Goal: Information Seeking & Learning: Learn about a topic

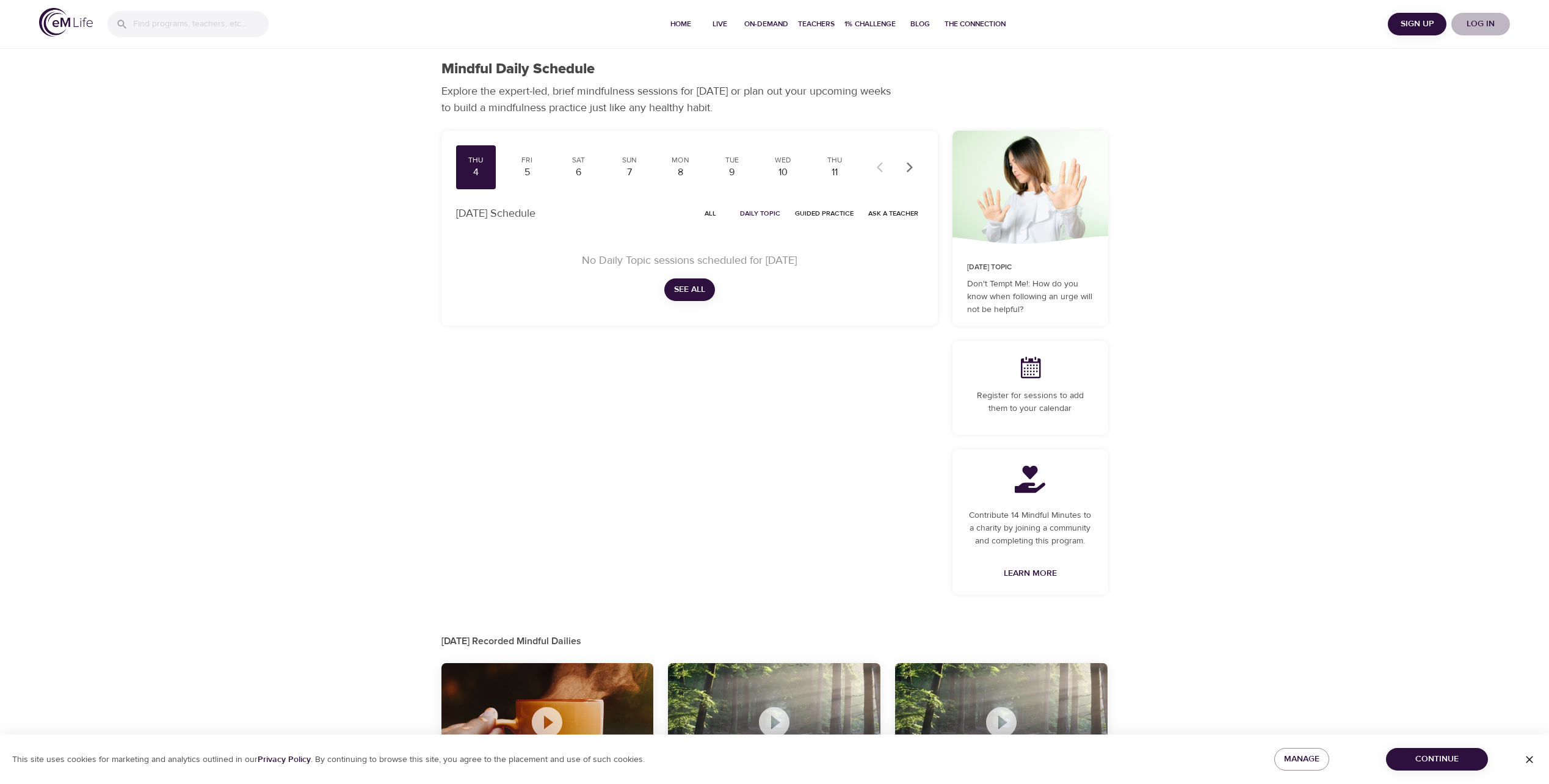
click at [1465, 20] on span "Log in" at bounding box center [1480, 24] width 49 height 15
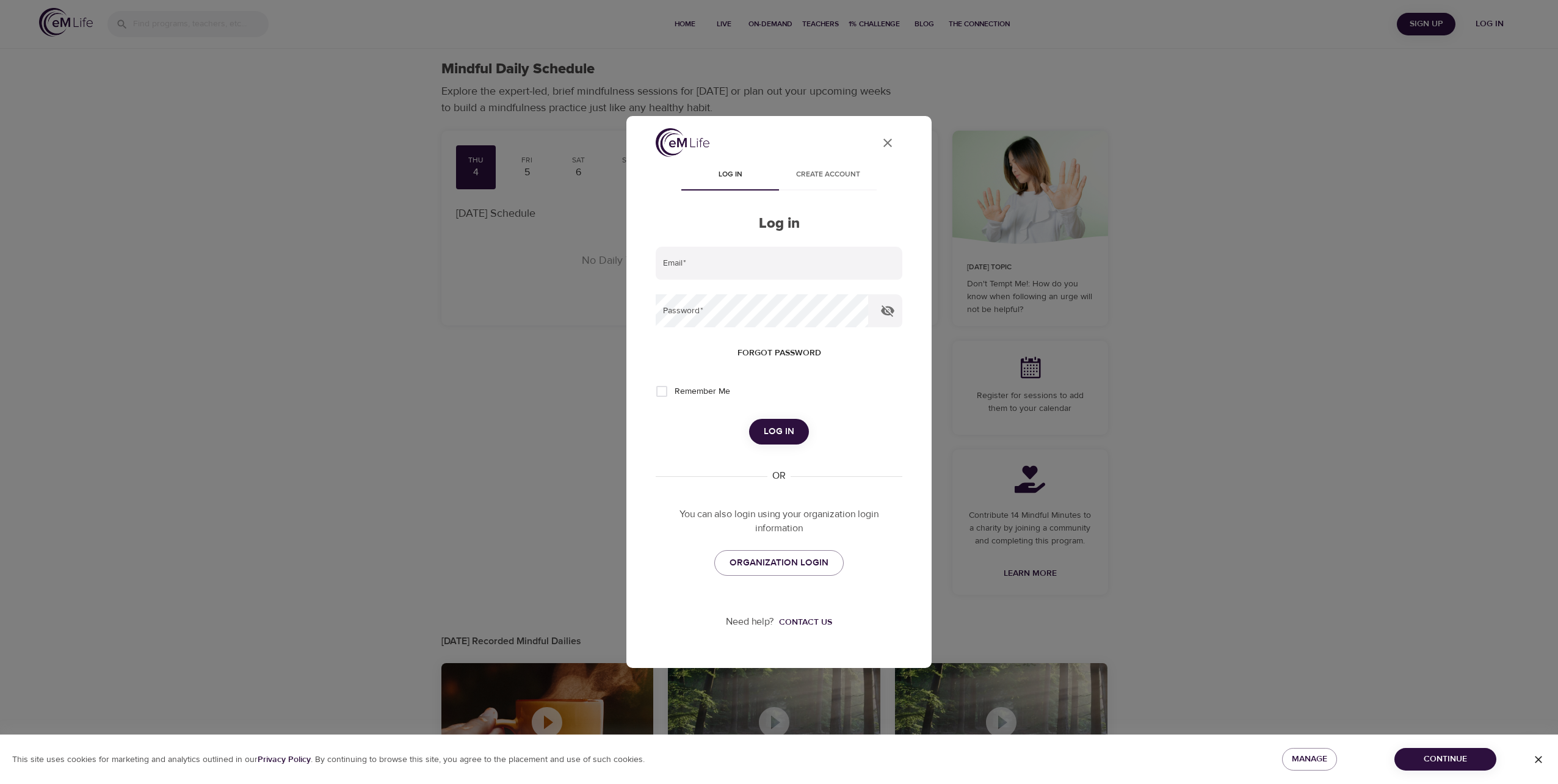
type input "[EMAIL_ADDRESS][DOMAIN_NAME]"
click at [772, 430] on span "Log in" at bounding box center [779, 431] width 31 height 16
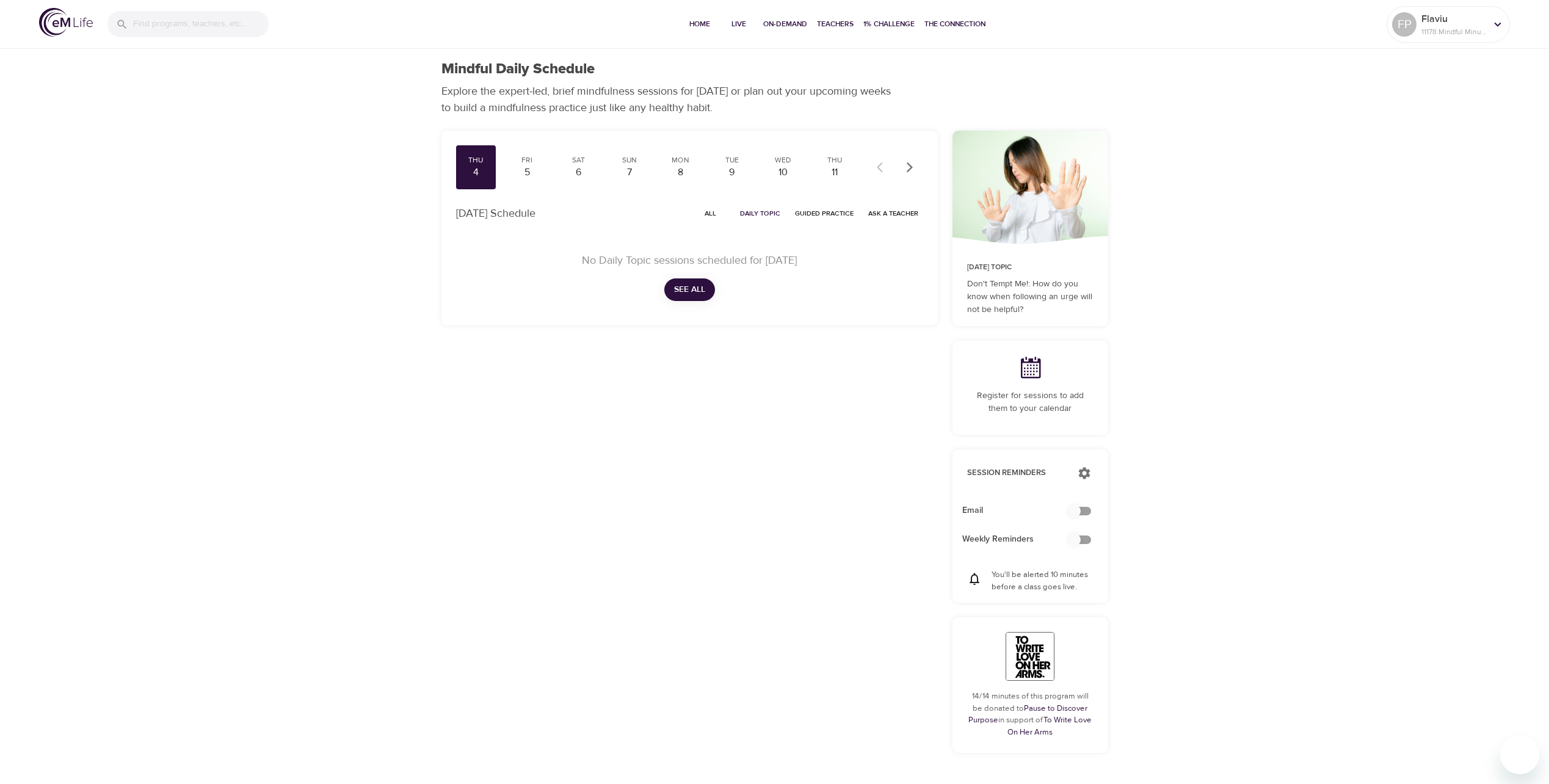
checkbox input "true"
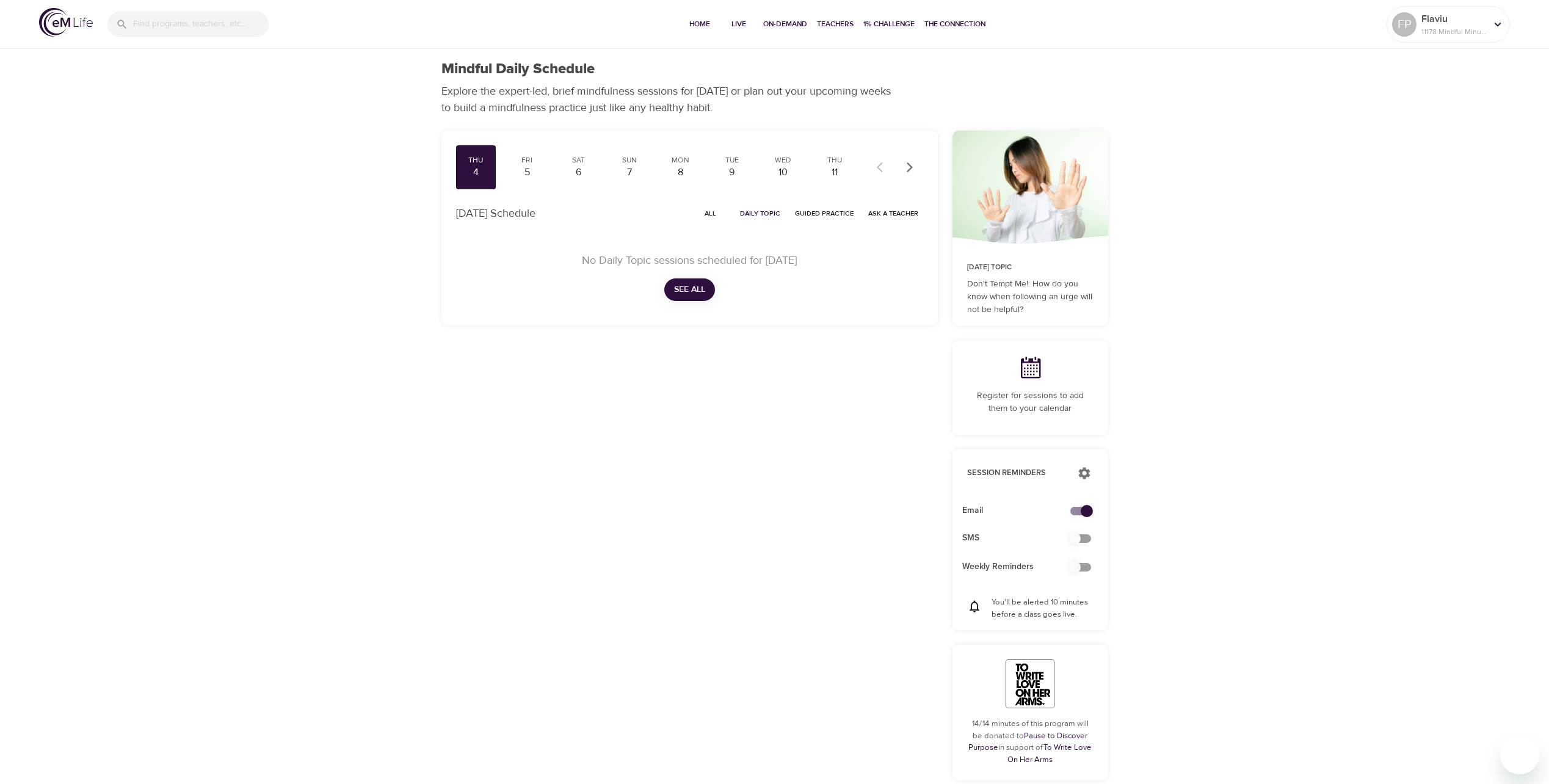
click at [713, 213] on span "All" at bounding box center [710, 213] width 29 height 12
click at [531, 170] on div "5" at bounding box center [527, 172] width 31 height 14
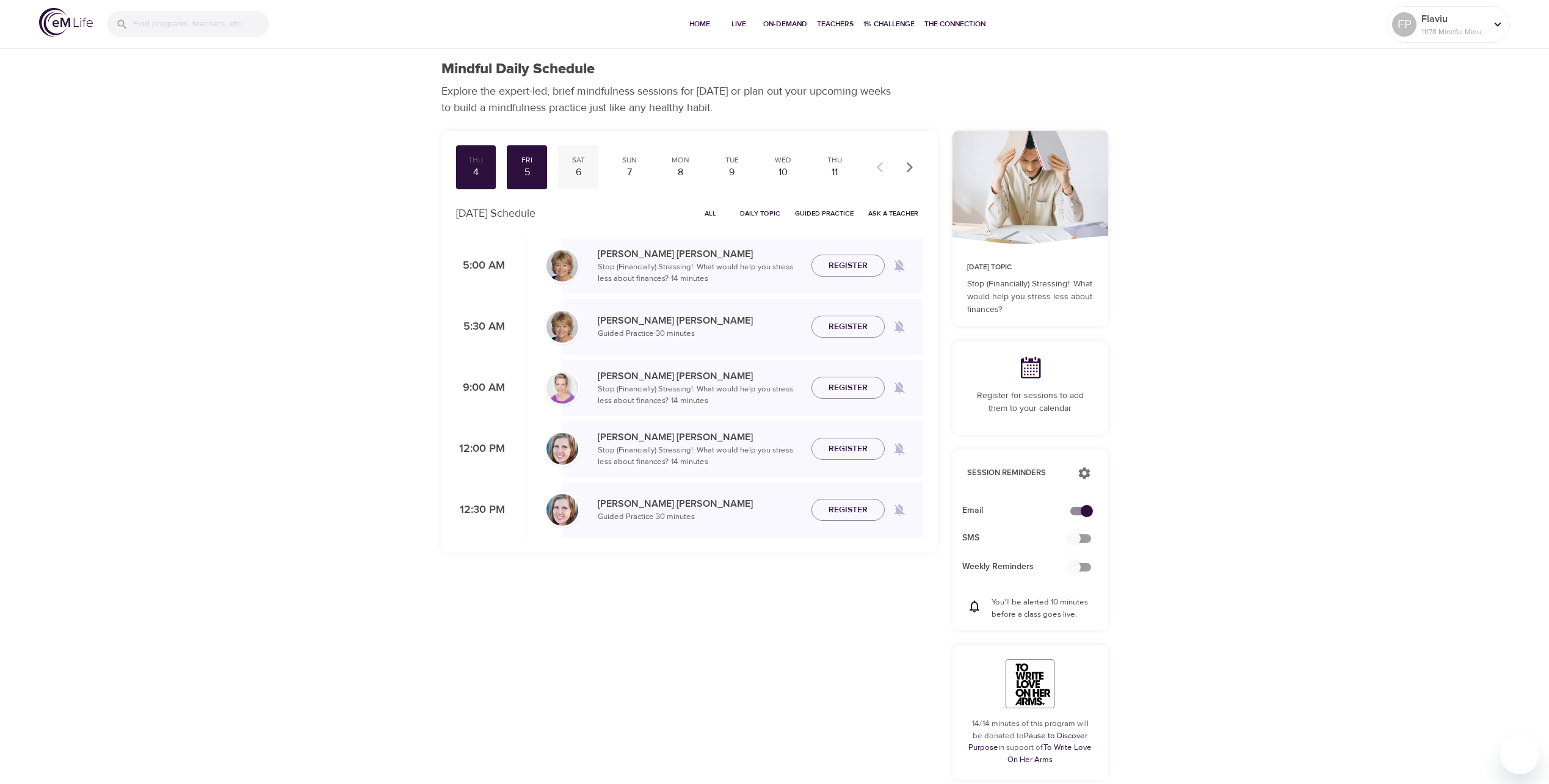
click at [586, 166] on div "6" at bounding box center [578, 172] width 31 height 14
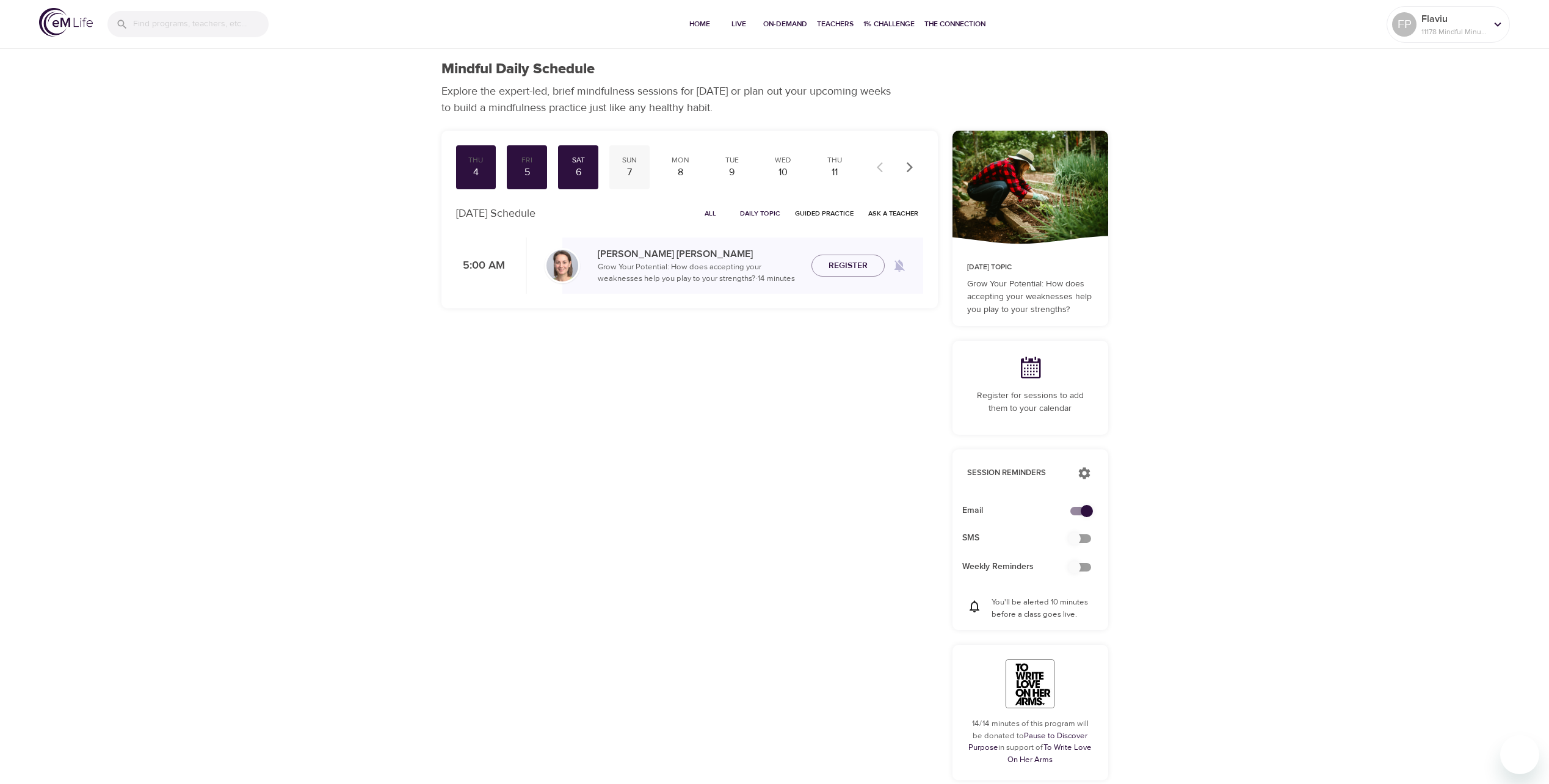
click at [633, 167] on div "7" at bounding box center [629, 172] width 31 height 14
click at [675, 167] on div "8" at bounding box center [680, 172] width 31 height 14
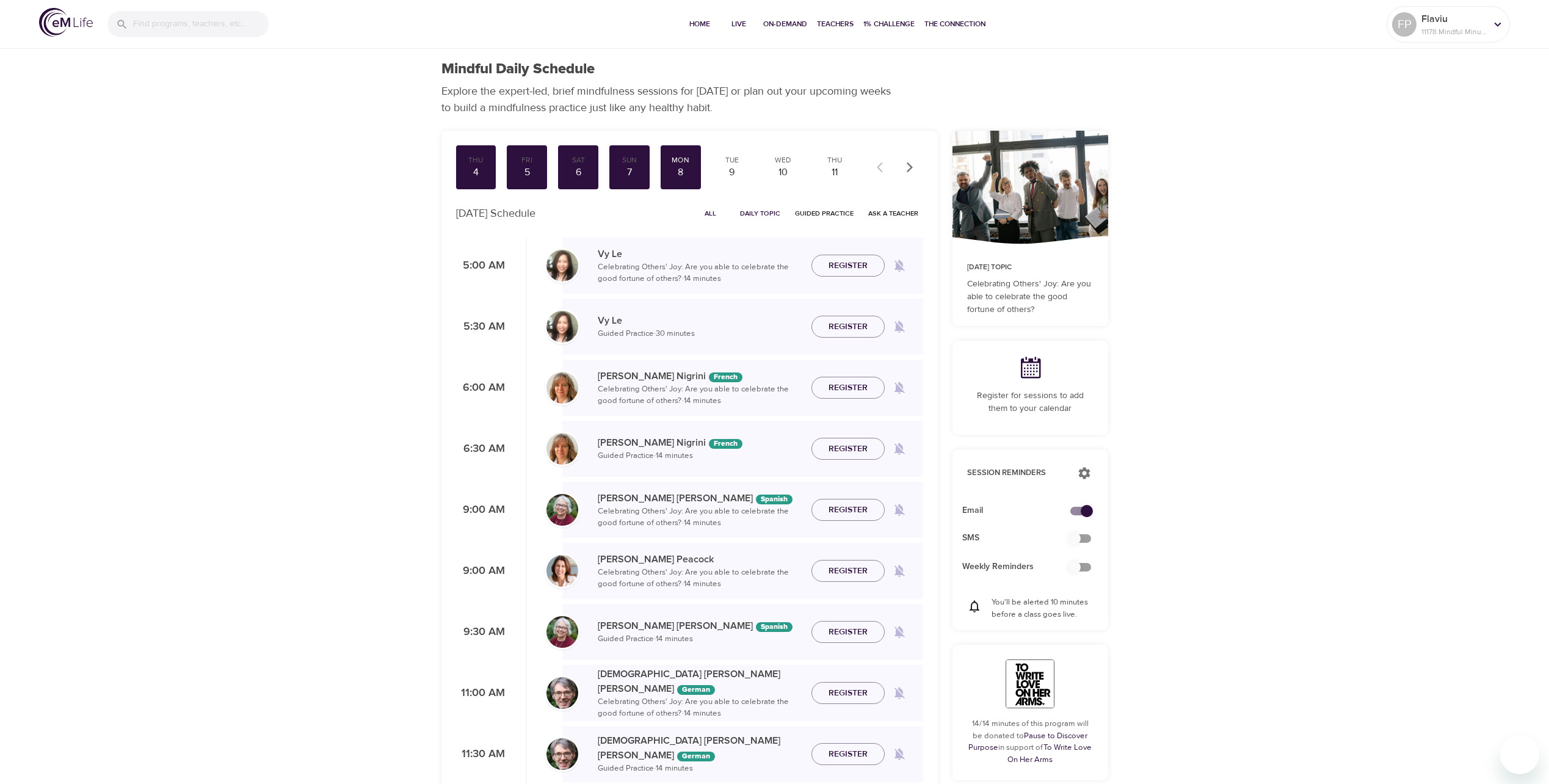
click at [912, 163] on icon "button" at bounding box center [910, 167] width 12 height 12
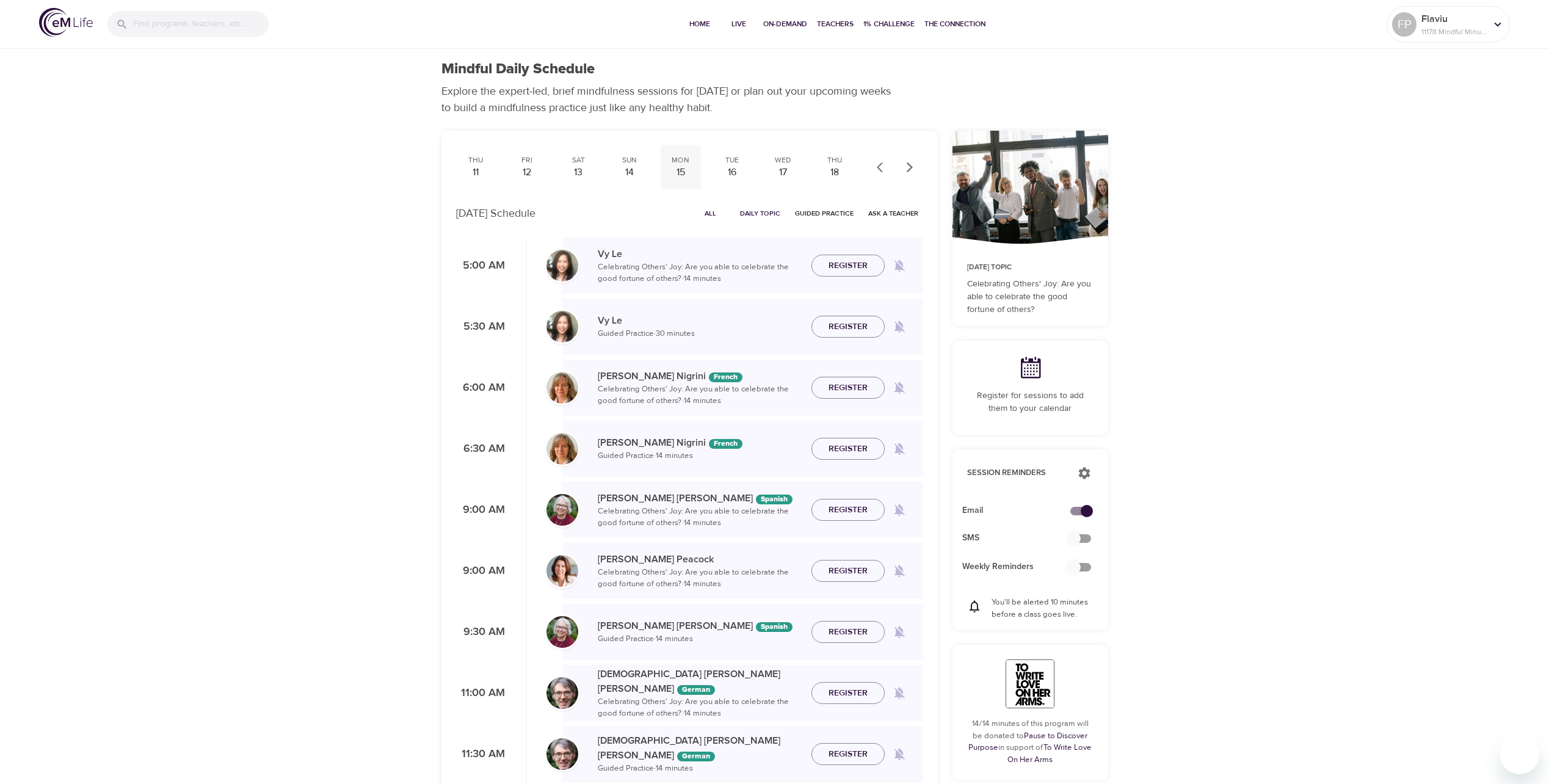
click at [679, 166] on div "15" at bounding box center [680, 172] width 31 height 14
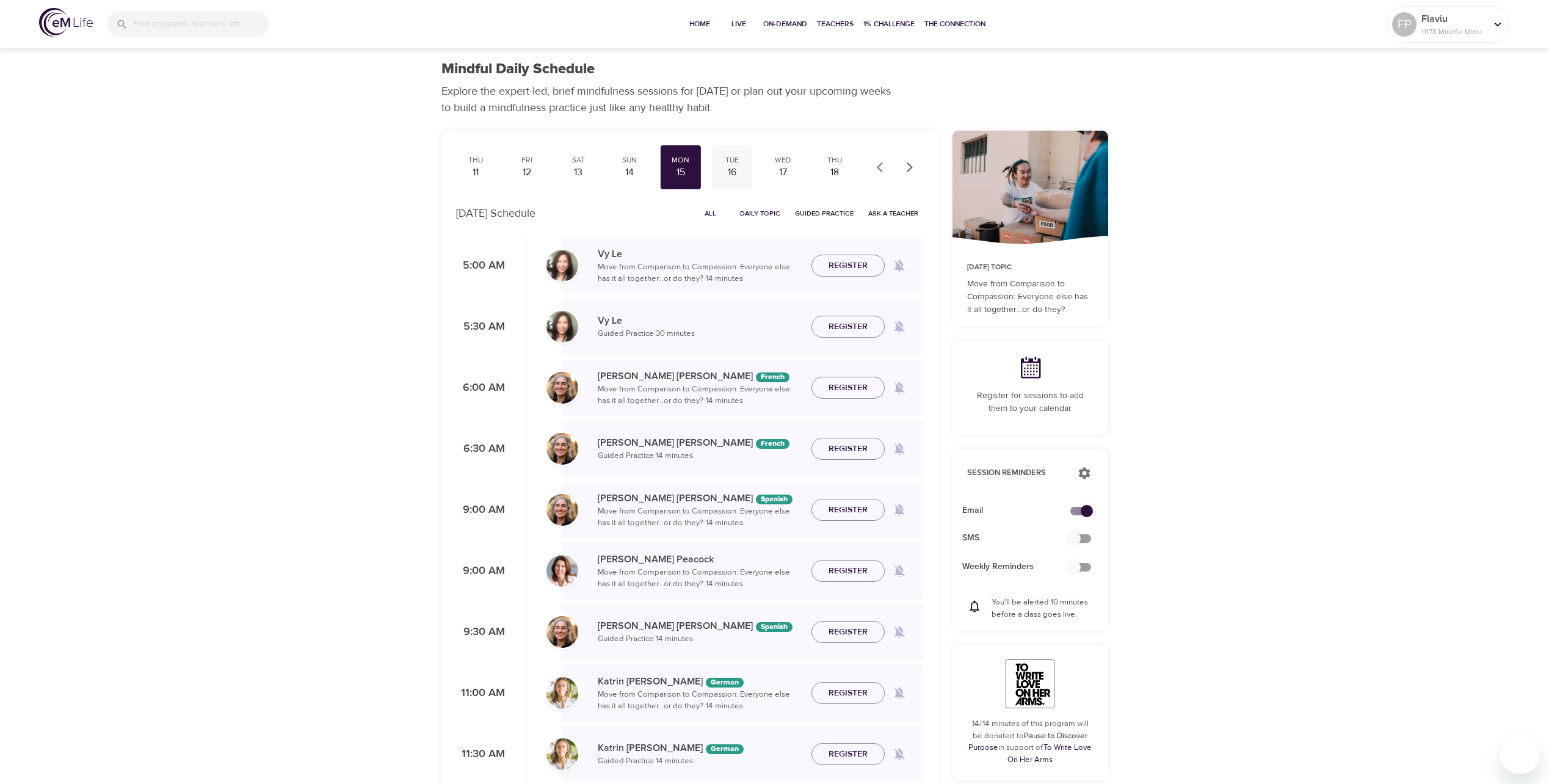
click at [720, 161] on div "Tue" at bounding box center [732, 160] width 31 height 10
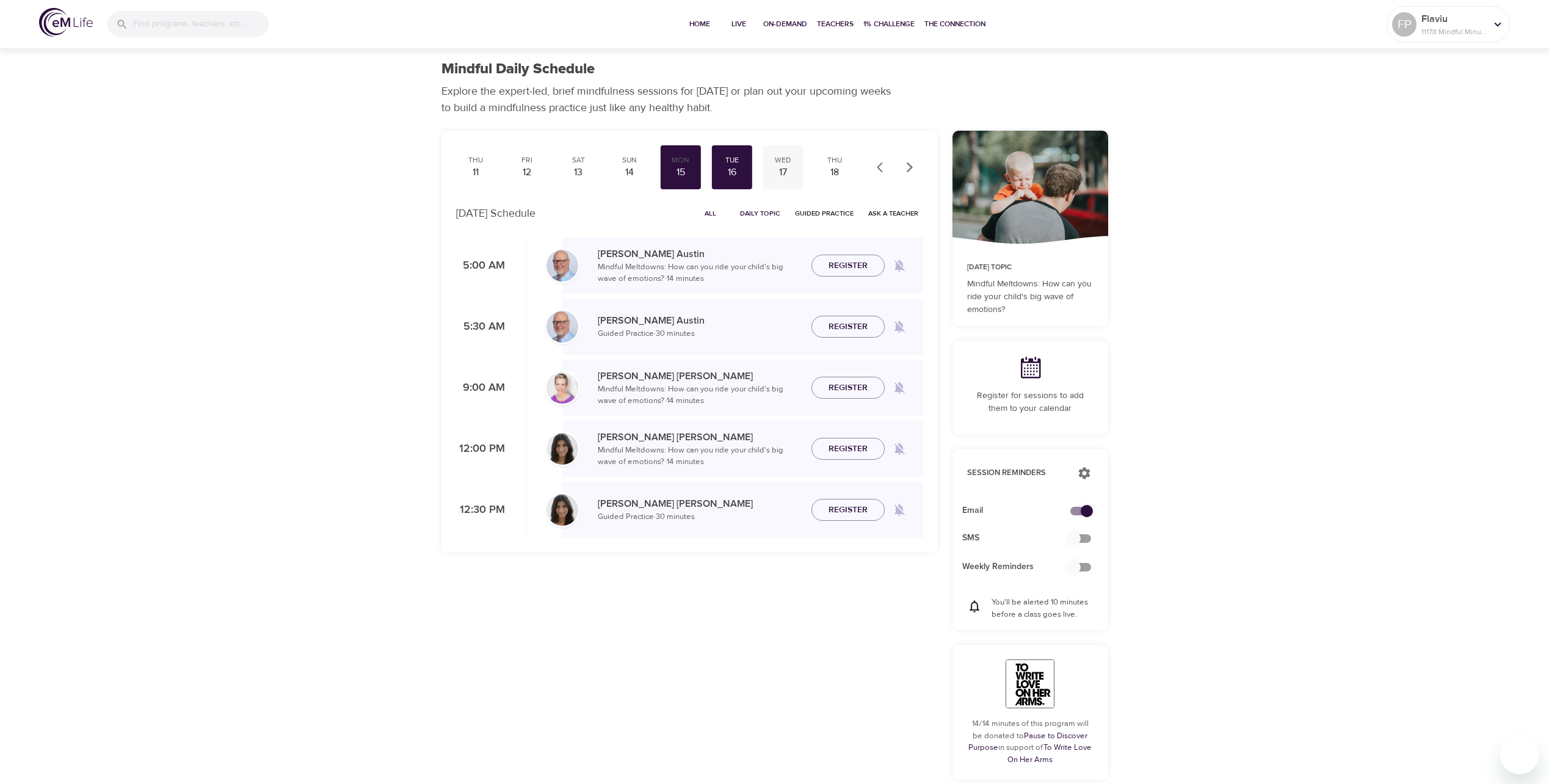
click at [787, 168] on div "17" at bounding box center [783, 172] width 31 height 14
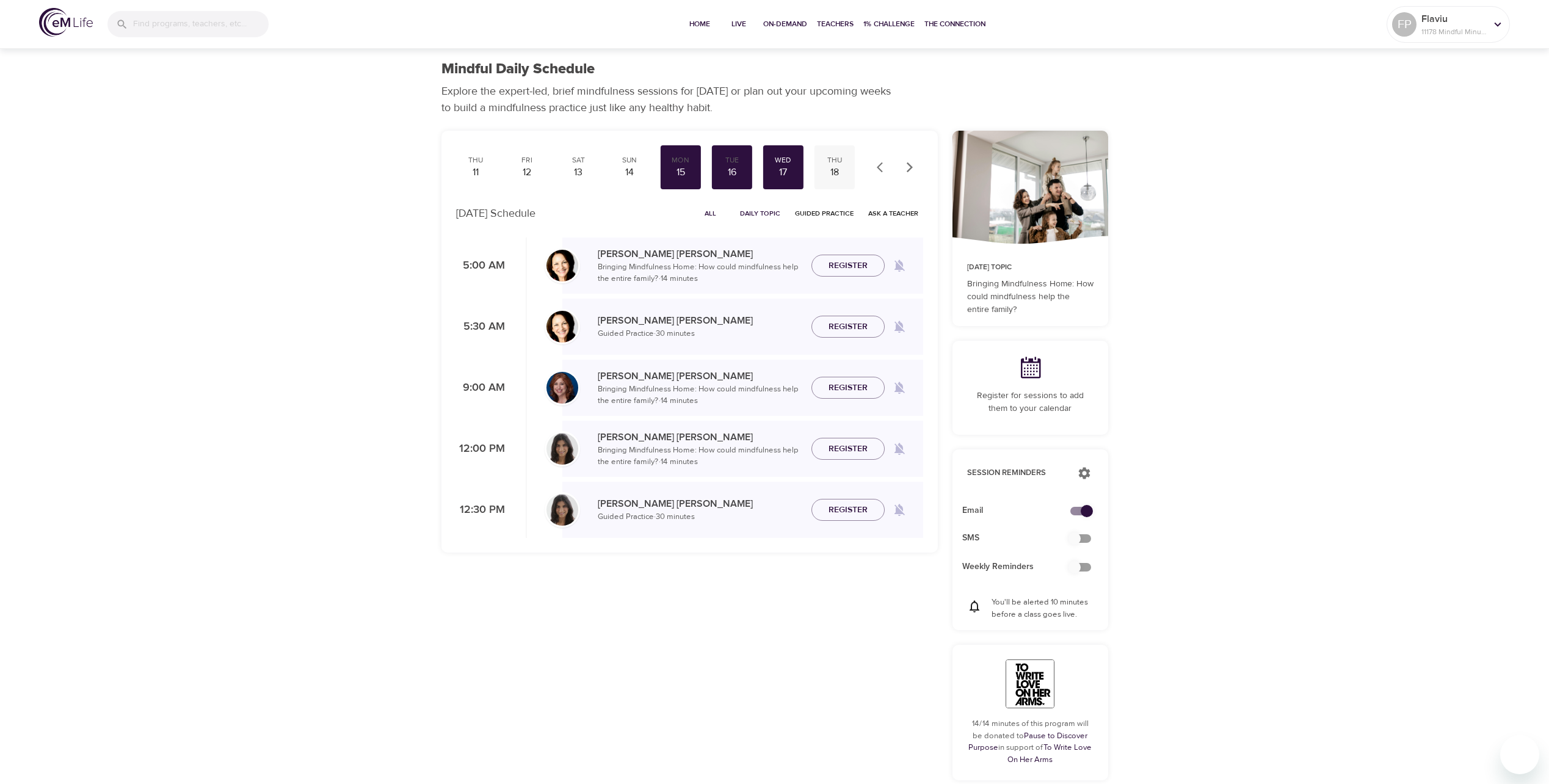
click at [841, 165] on div "Thu" at bounding box center [834, 160] width 31 height 10
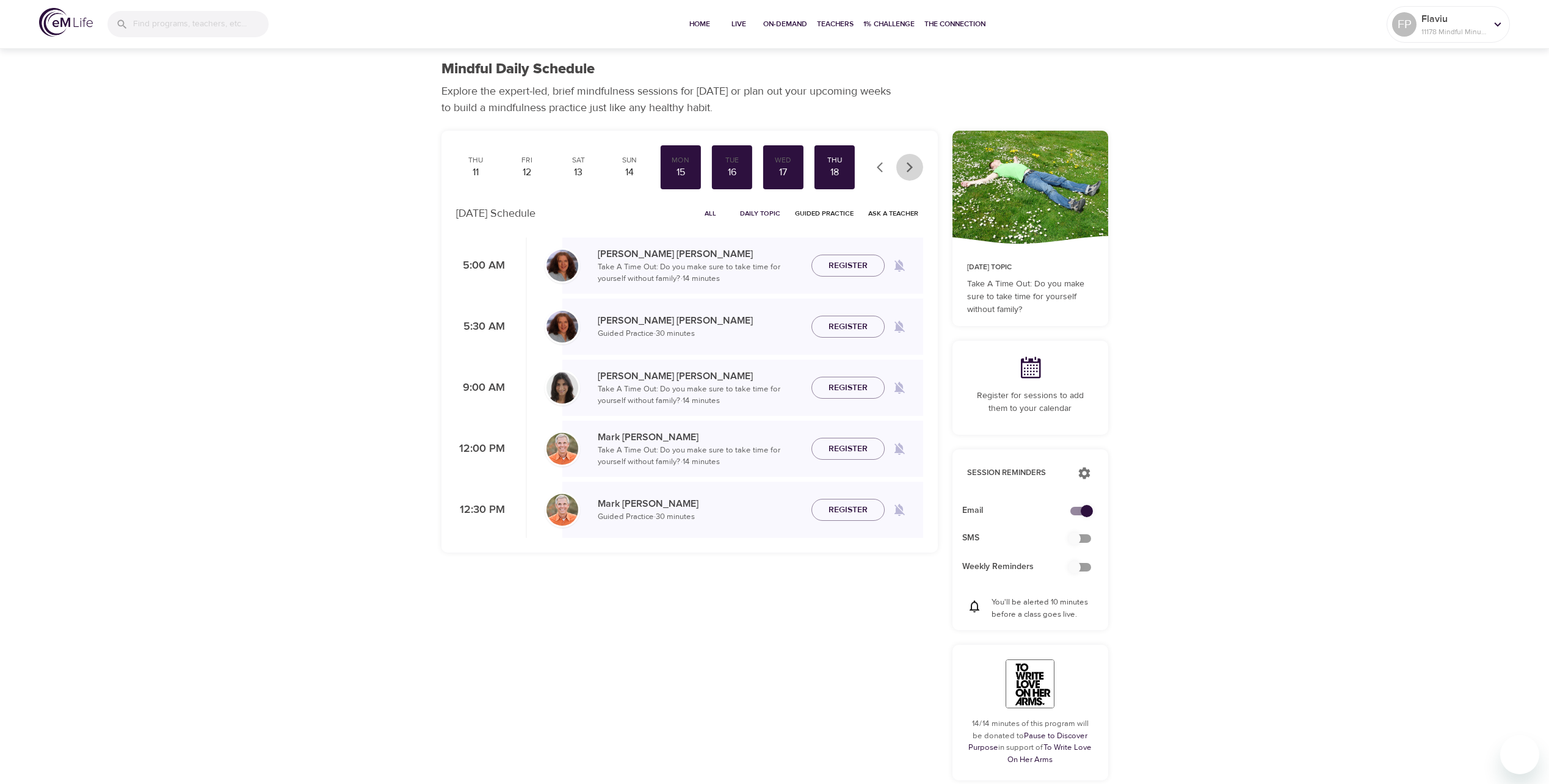
click at [912, 171] on icon "button" at bounding box center [910, 167] width 12 height 12
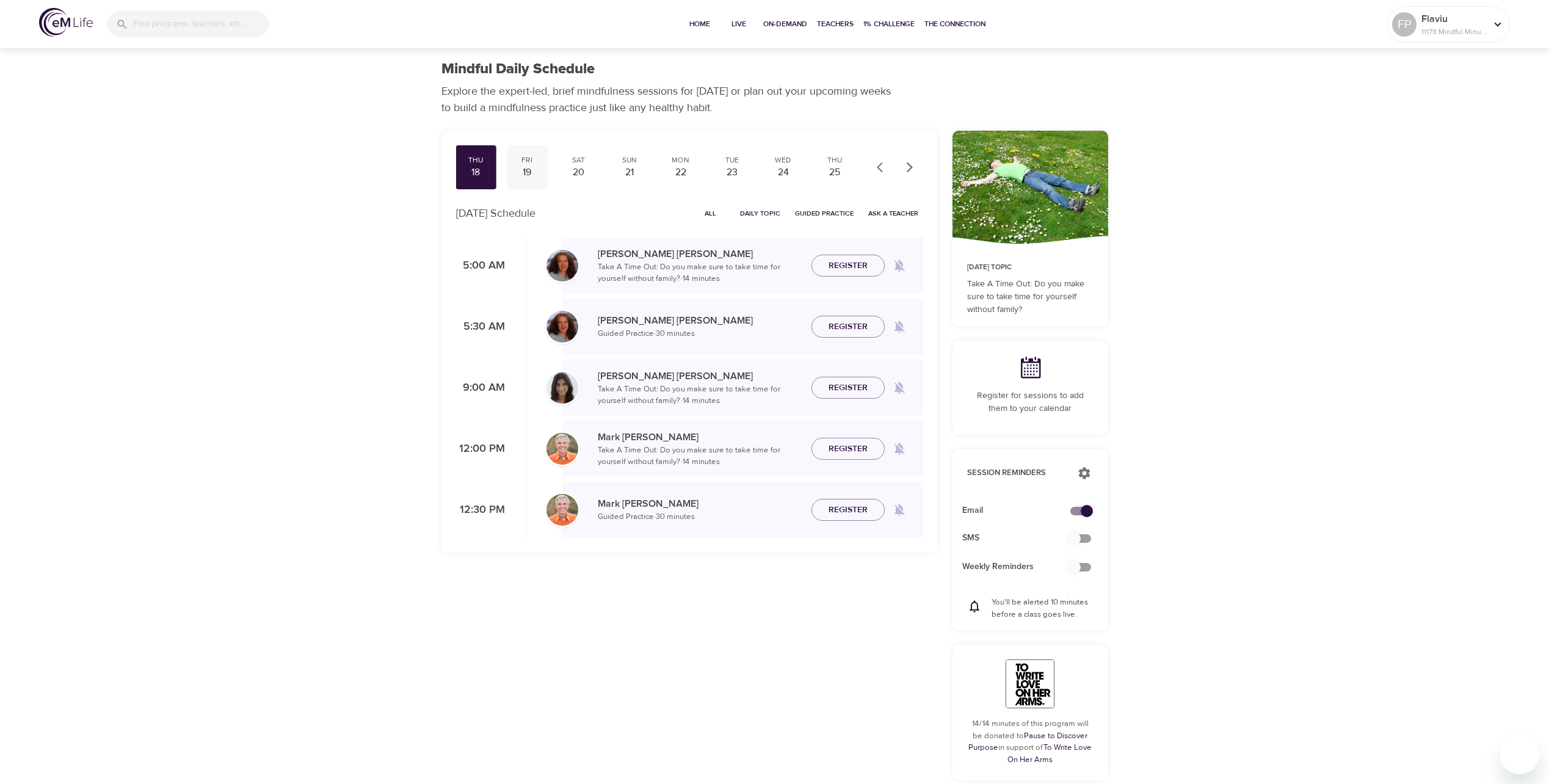
click at [529, 173] on div "19" at bounding box center [527, 172] width 31 height 14
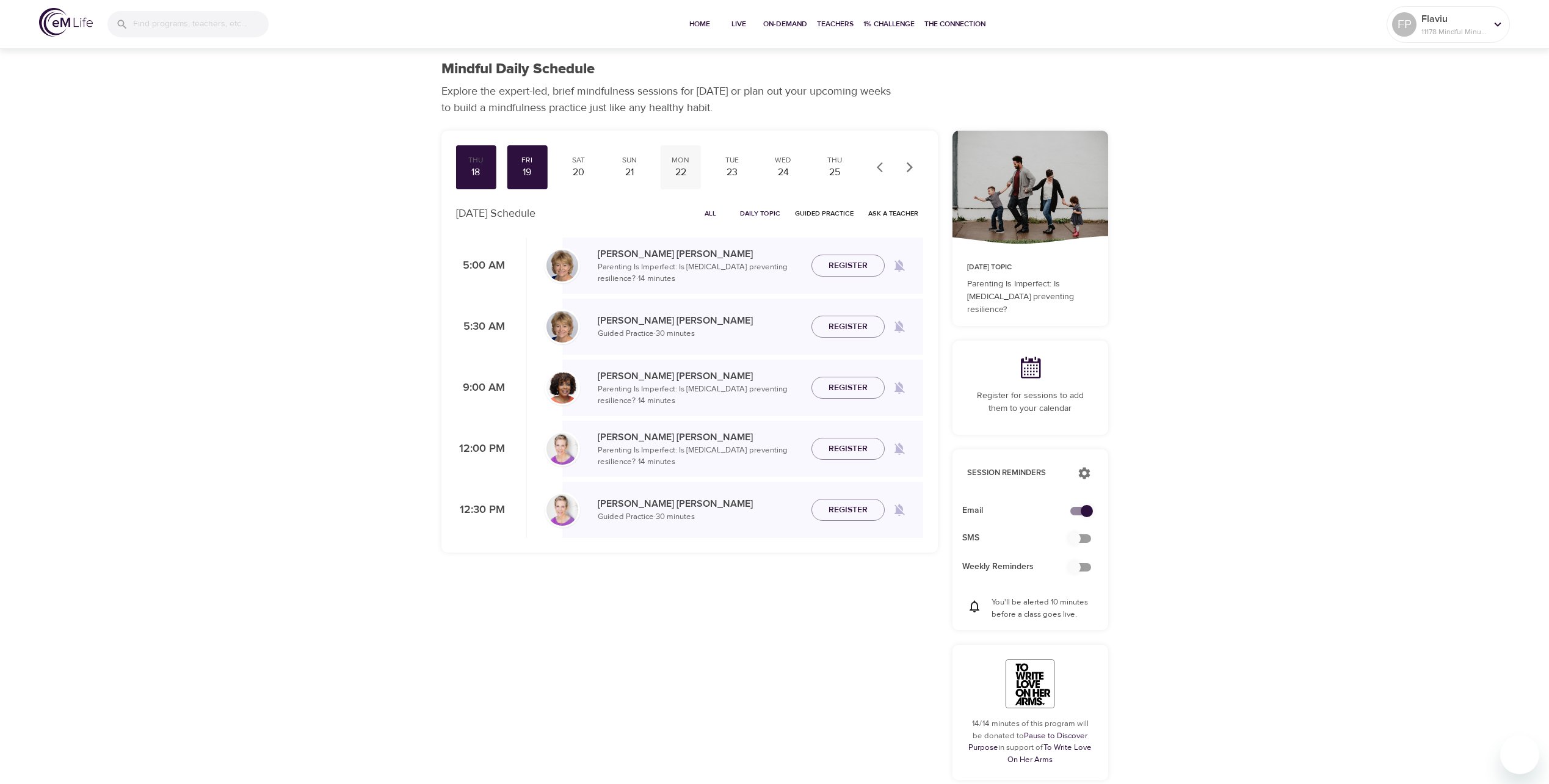
click at [673, 157] on div "Mon" at bounding box center [680, 160] width 31 height 10
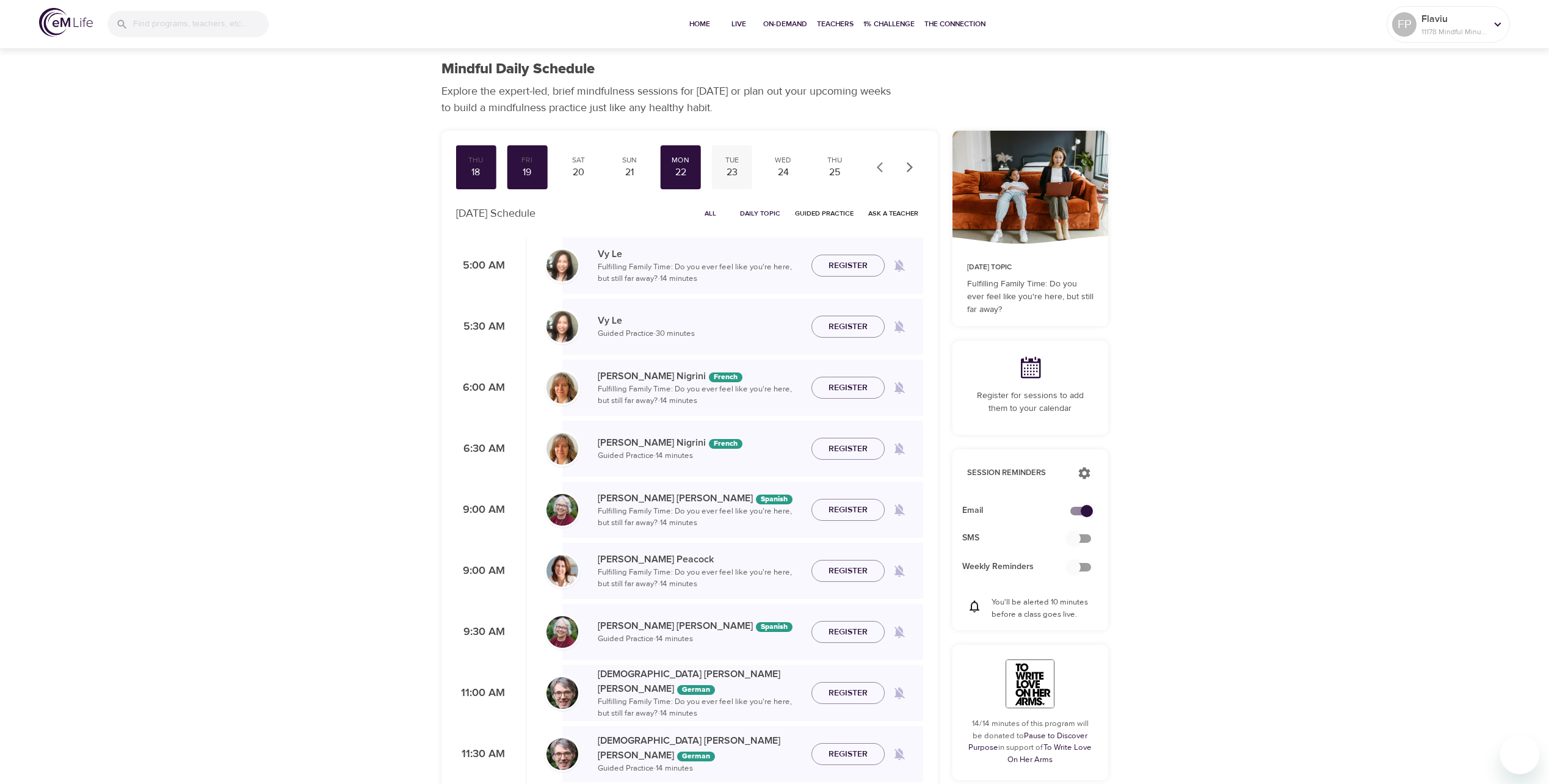
click at [736, 166] on div "23" at bounding box center [732, 172] width 31 height 14
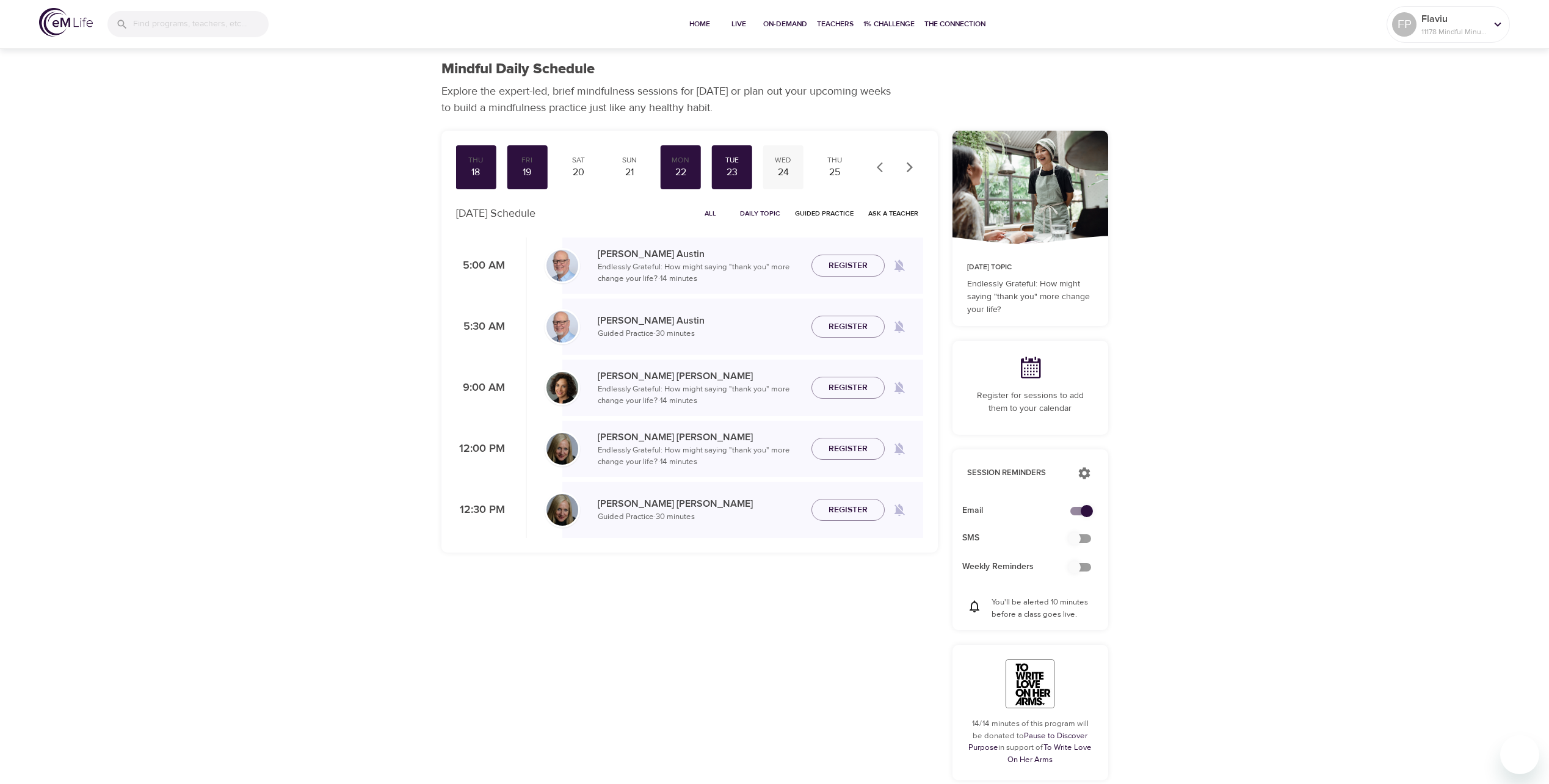
click at [782, 163] on div "Wed" at bounding box center [783, 160] width 31 height 10
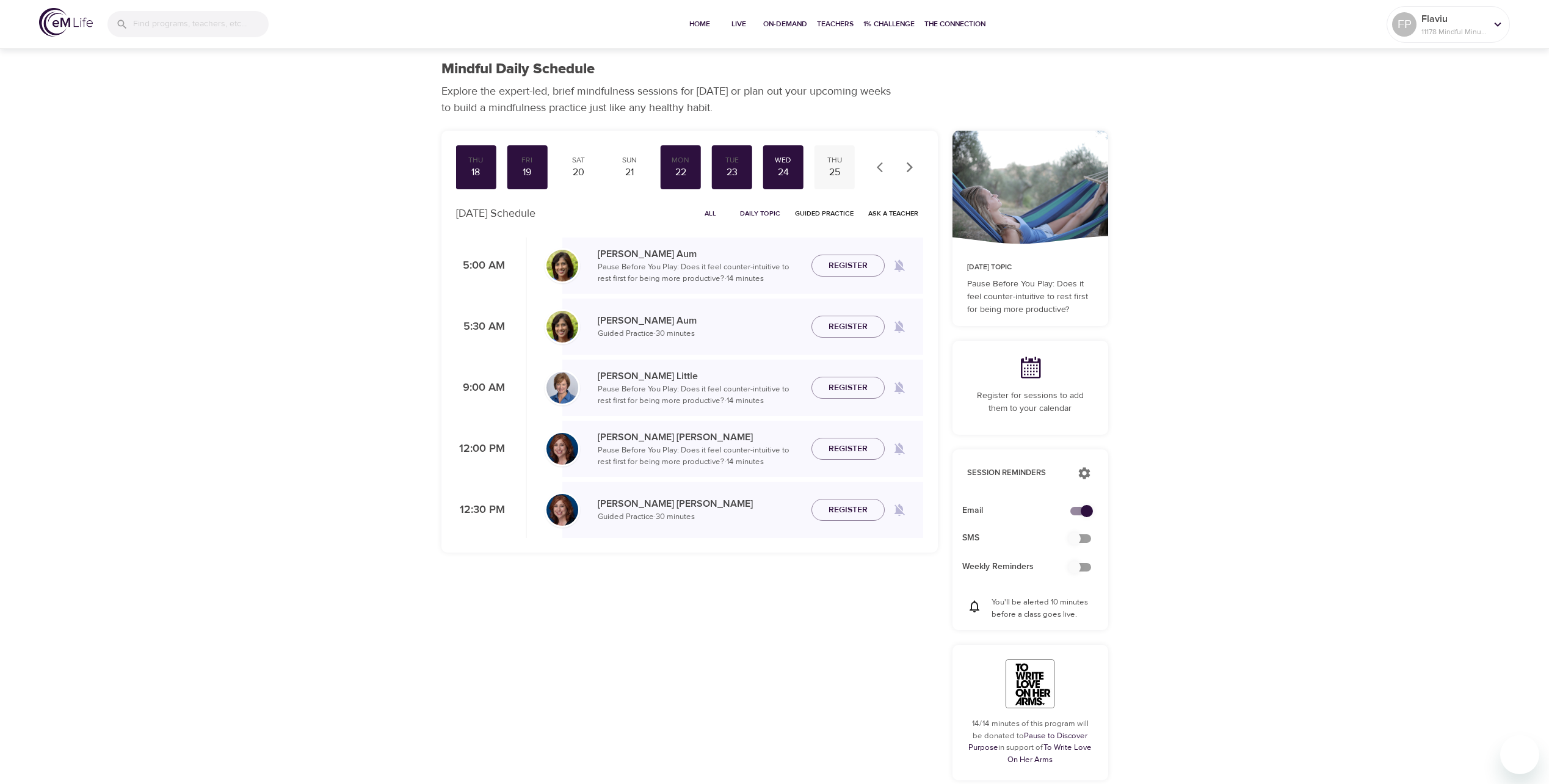
click at [832, 169] on div "25" at bounding box center [834, 172] width 31 height 14
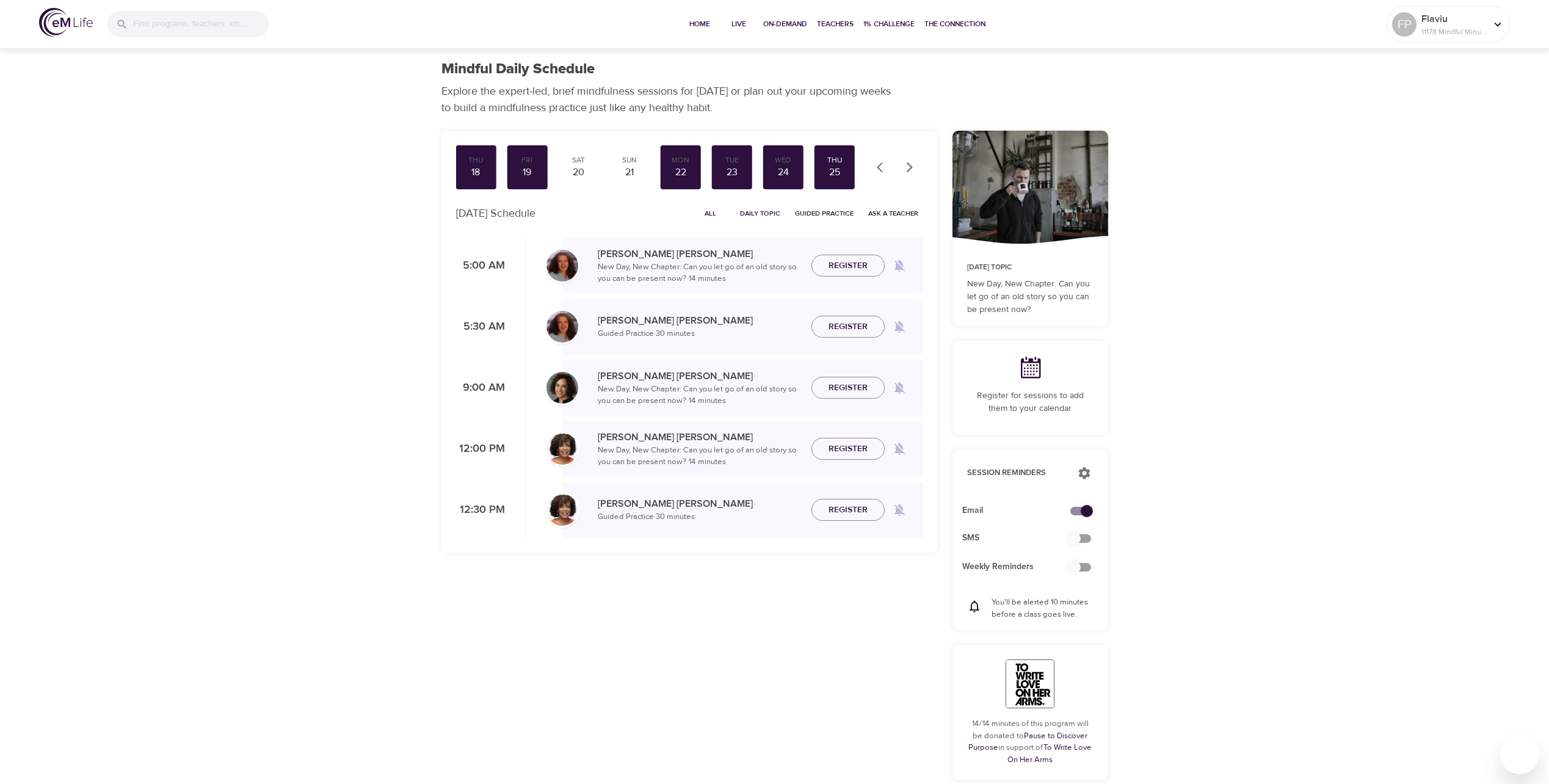
click at [901, 168] on button "button" at bounding box center [910, 168] width 27 height 27
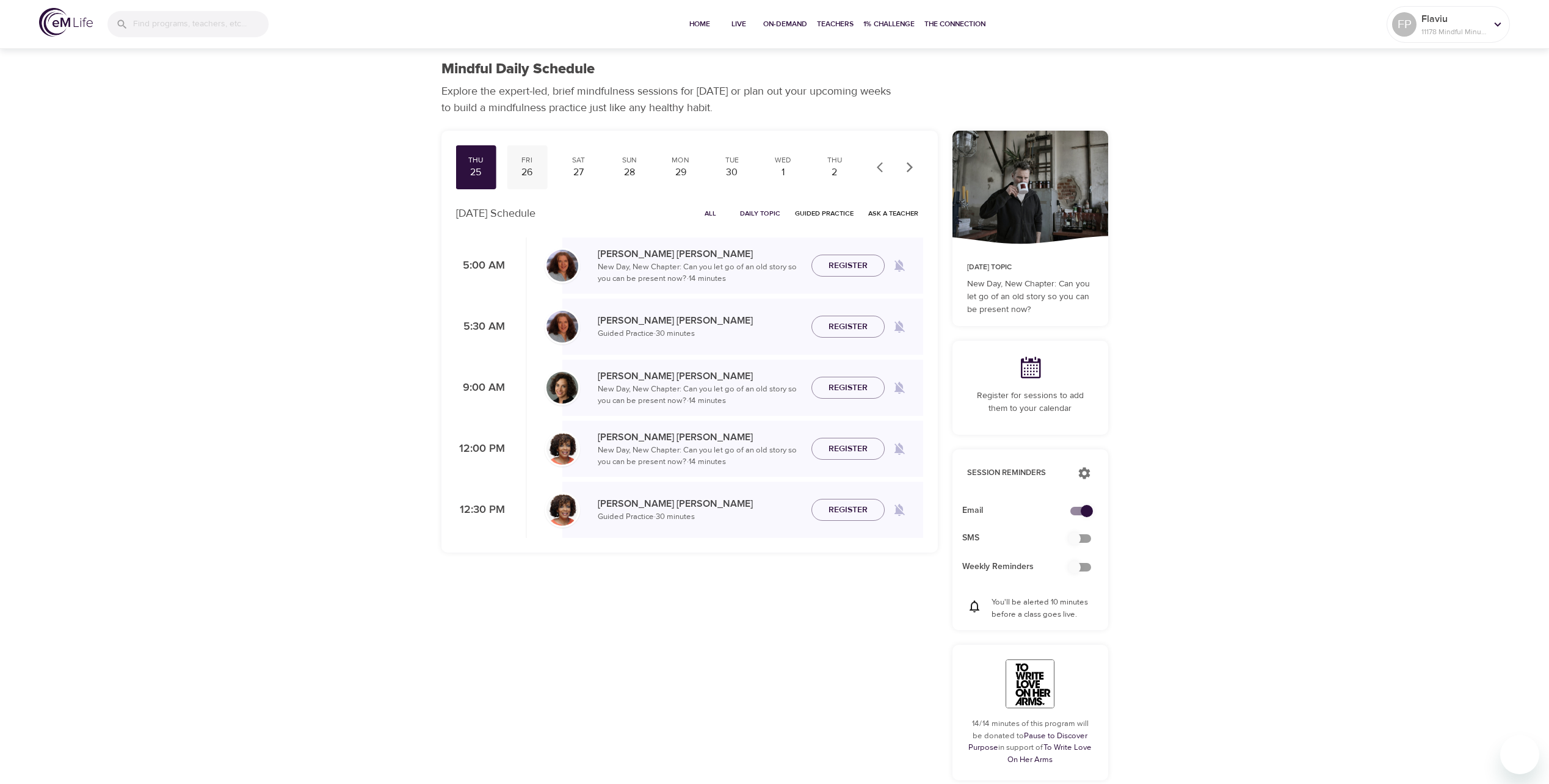
click at [532, 171] on div "26" at bounding box center [527, 172] width 31 height 14
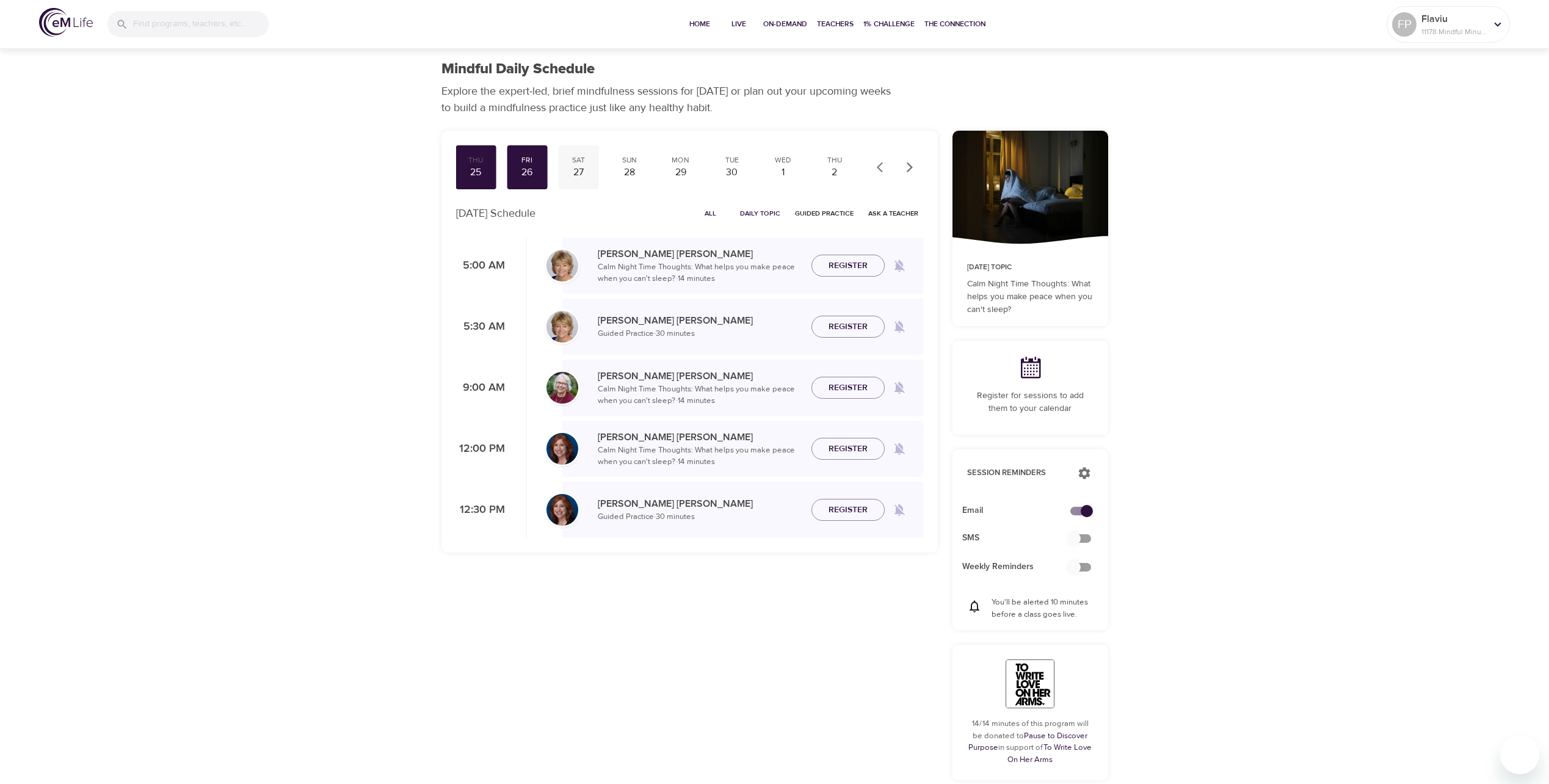
click at [585, 167] on div "27" at bounding box center [578, 172] width 31 height 14
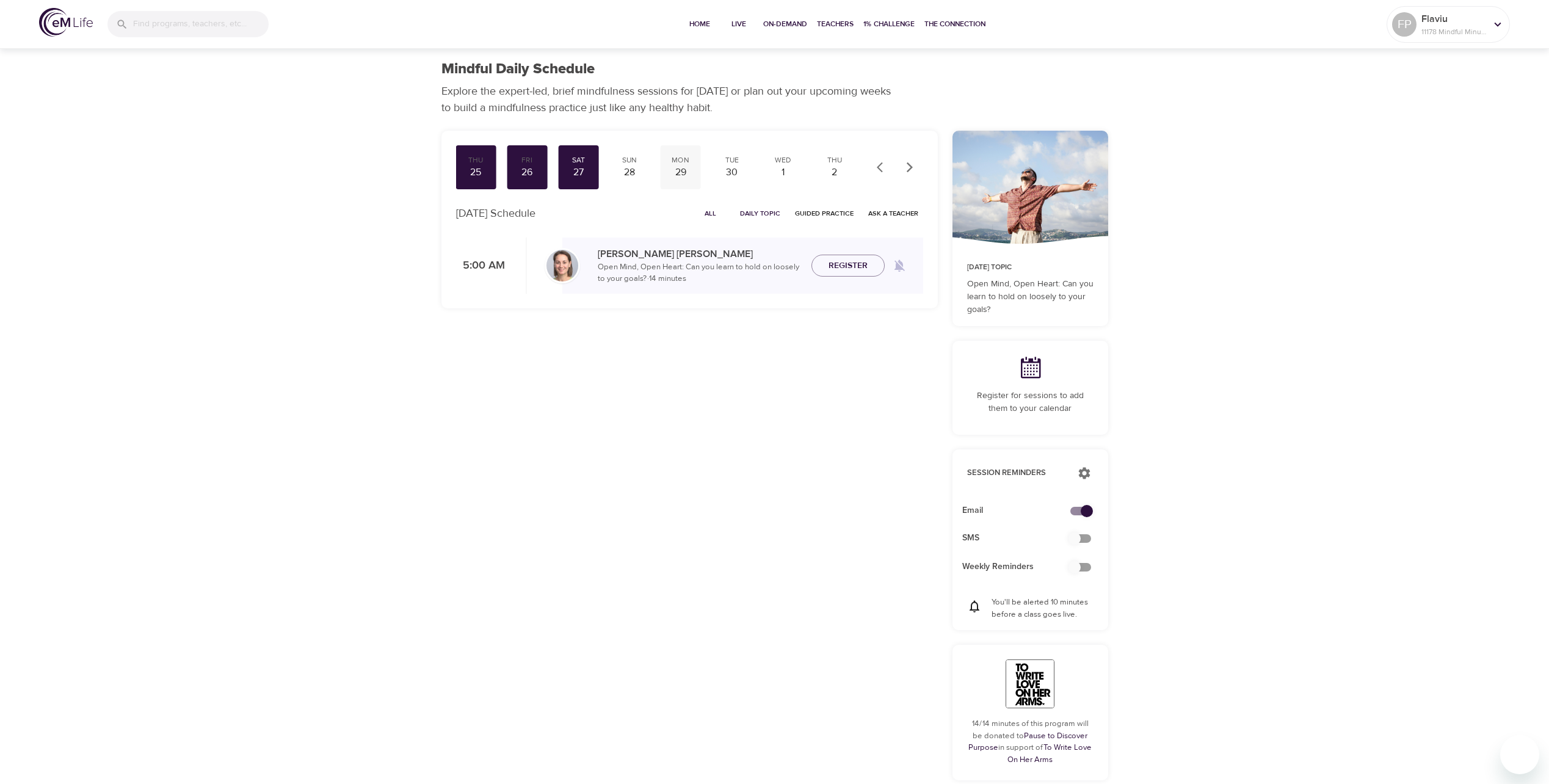
click at [681, 168] on div "29" at bounding box center [680, 172] width 31 height 14
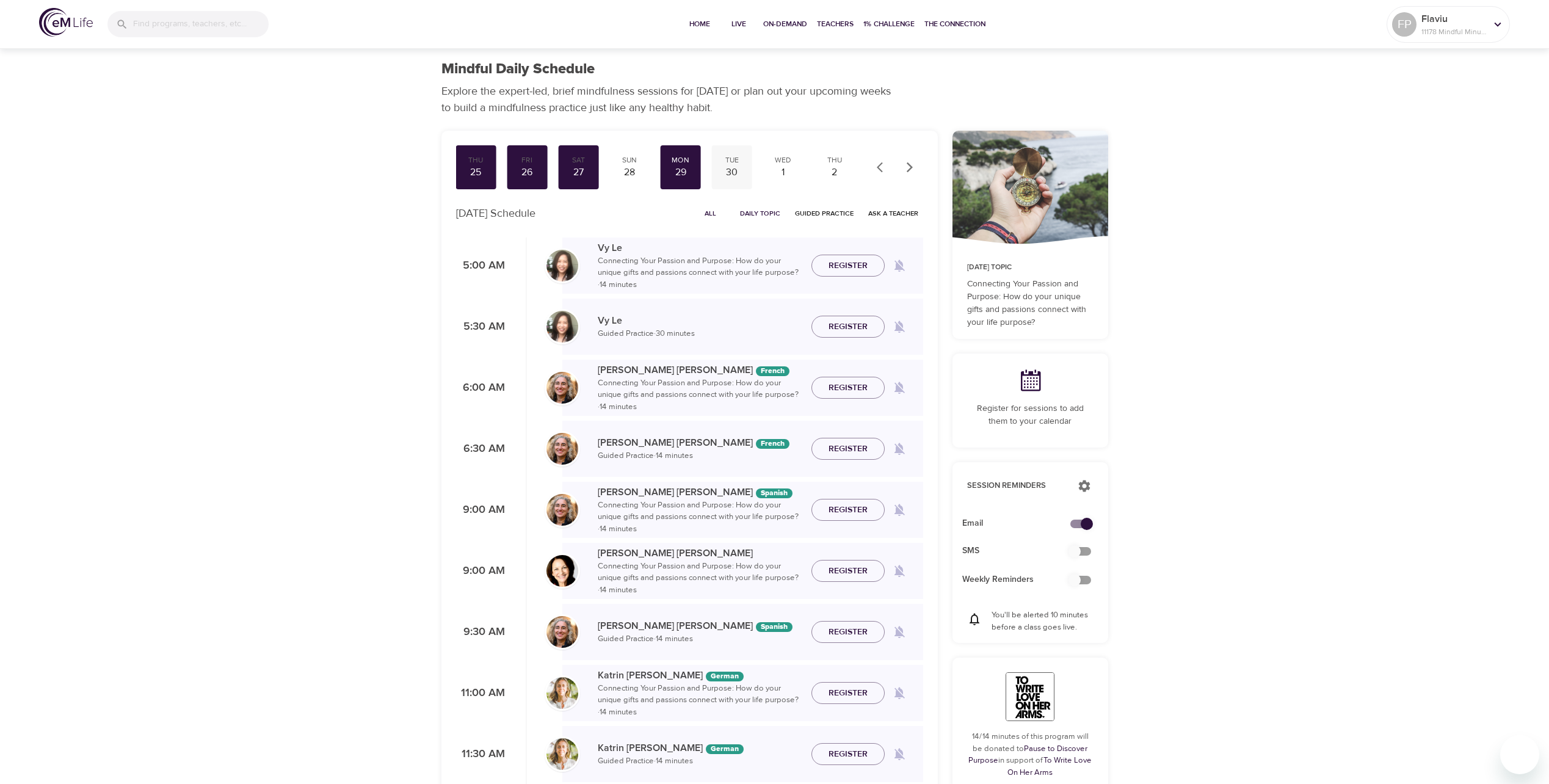
click at [736, 162] on div "Tue" at bounding box center [732, 160] width 31 height 10
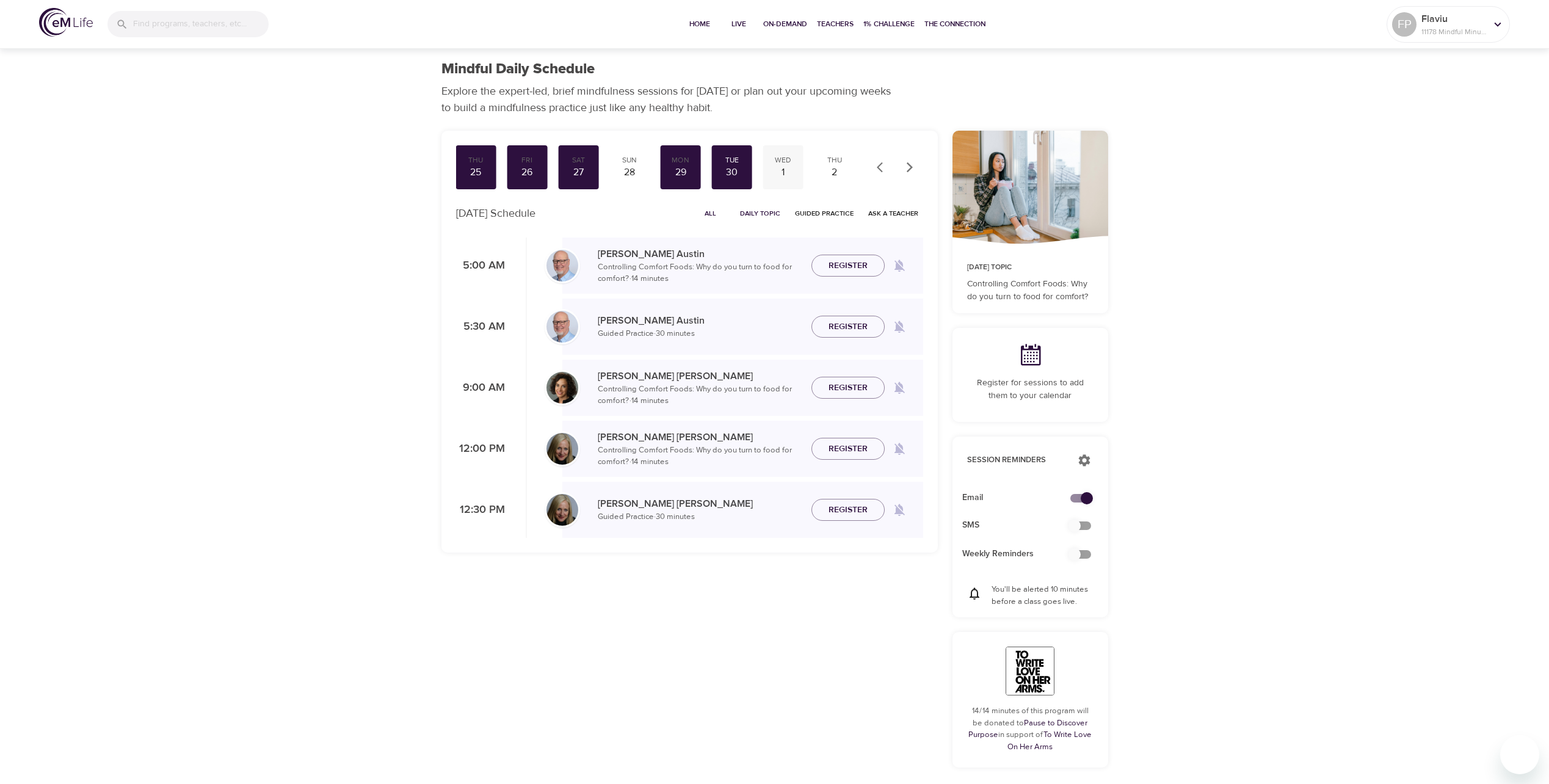
click at [790, 168] on div "1" at bounding box center [783, 172] width 31 height 14
